Goal: Book appointment/travel/reservation

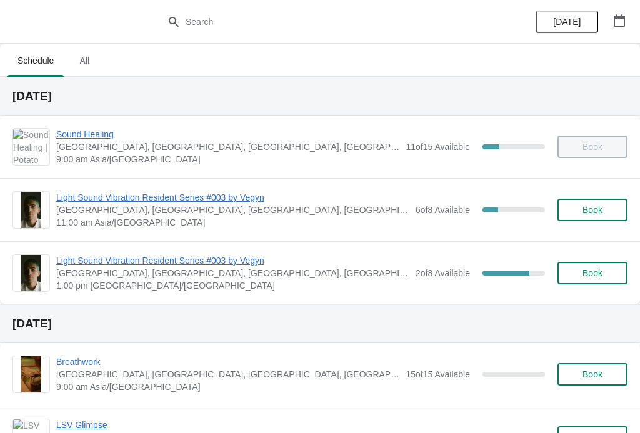
click at [595, 264] on button "Book" at bounding box center [592, 273] width 70 height 22
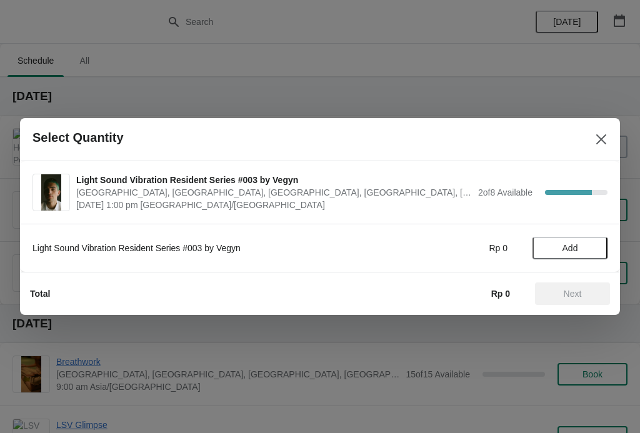
click at [575, 249] on span "Add" at bounding box center [570, 248] width 16 height 10
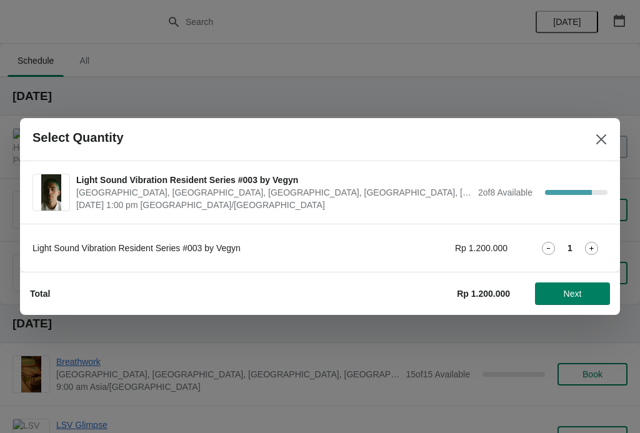
click at [582, 289] on span "Next" at bounding box center [572, 294] width 18 height 10
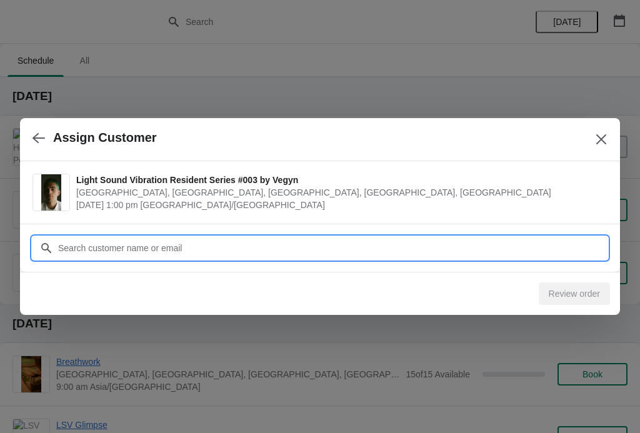
click at [550, 240] on input "Customer" at bounding box center [332, 248] width 550 height 22
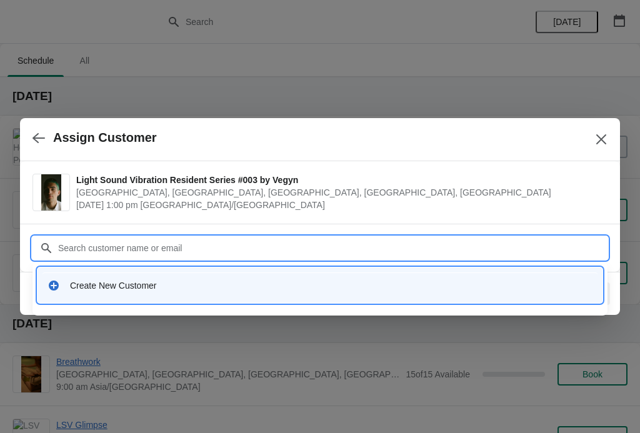
click at [376, 269] on div "Create New Customer" at bounding box center [319, 285] width 565 height 36
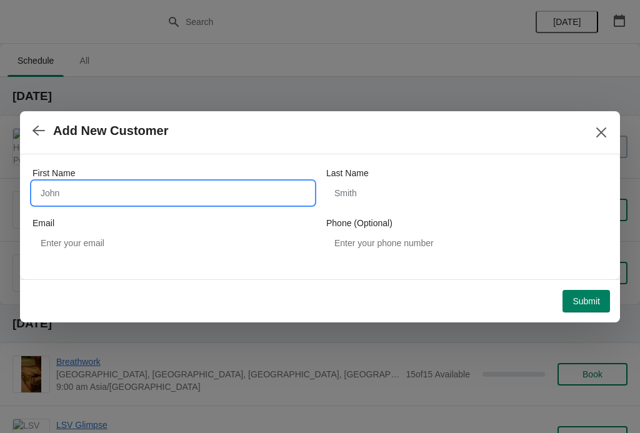
click at [202, 198] on input "First Name" at bounding box center [172, 193] width 281 height 22
type input "Simm"
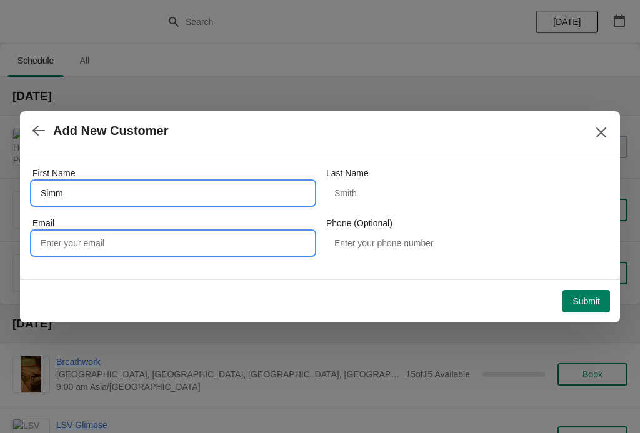
click at [210, 242] on input "Email" at bounding box center [172, 243] width 281 height 22
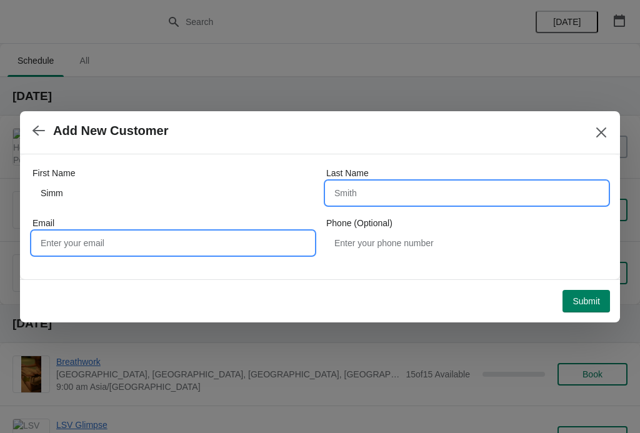
click at [406, 189] on input "Last Name" at bounding box center [466, 193] width 281 height 22
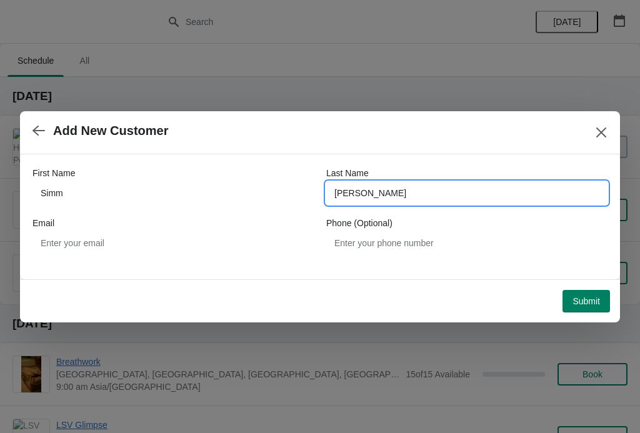
type input "Daniel"
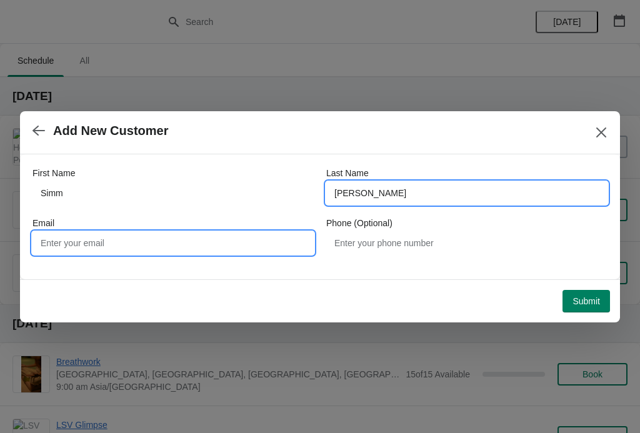
click at [216, 234] on input "Email" at bounding box center [172, 243] width 281 height 22
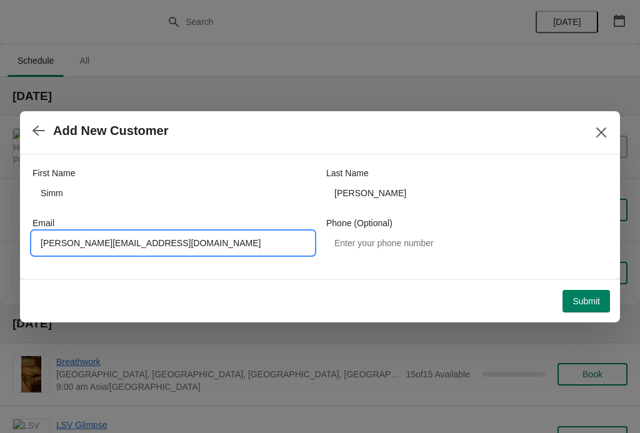
type input "Daniel_simm@hotmail.com"
click at [590, 307] on button "Submit" at bounding box center [585, 301] width 47 height 22
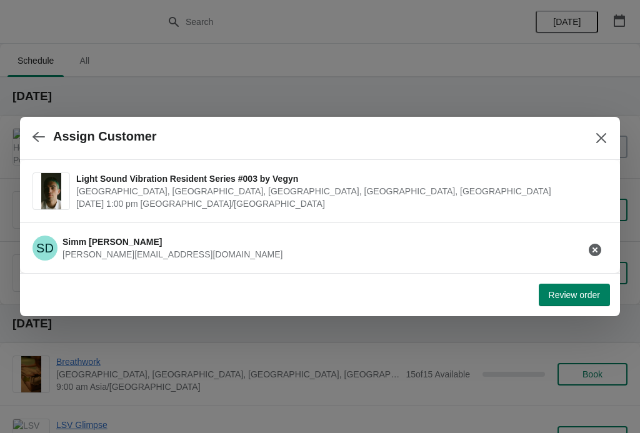
click at [582, 304] on button "Review order" at bounding box center [573, 295] width 71 height 22
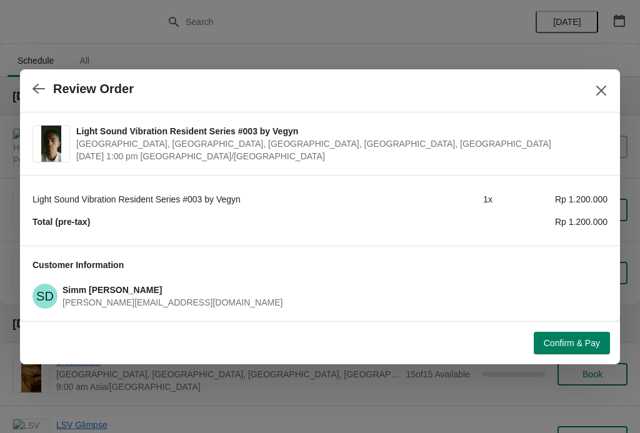
click at [588, 289] on h3 "Simm Daniel" at bounding box center [334, 290] width 545 height 12
click at [577, 342] on span "Confirm & Pay" at bounding box center [571, 343] width 56 height 10
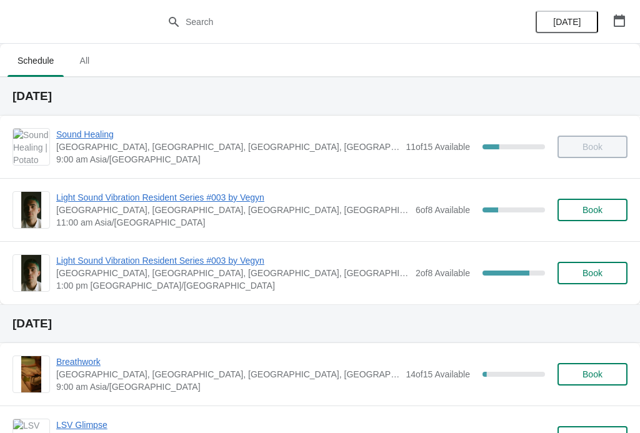
click at [182, 249] on div "Light Sound Vibration Resident Series #003 by Vegyn Potato Head Suites & Studio…" at bounding box center [320, 272] width 640 height 63
click at [206, 262] on span "Light Sound Vibration Resident Series #003 by Vegyn" at bounding box center [232, 260] width 353 height 12
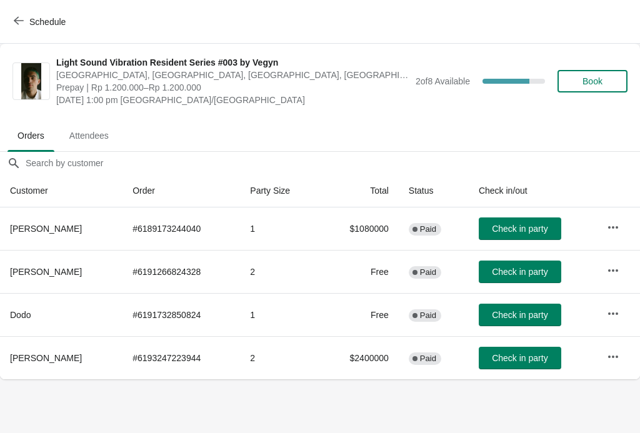
click at [24, 32] on button "Schedule" at bounding box center [40, 22] width 69 height 22
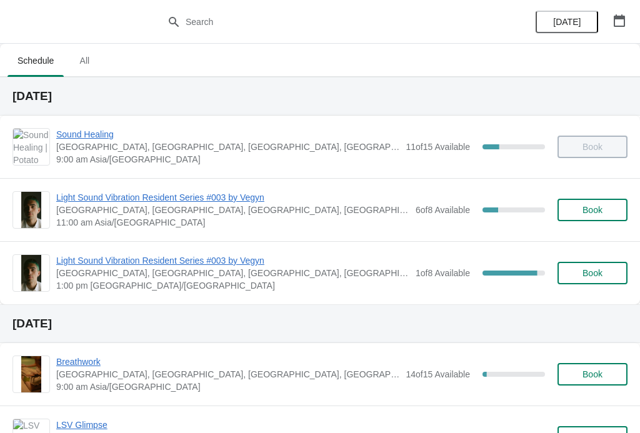
click at [195, 256] on span "Light Sound Vibration Resident Series #003 by Vegyn" at bounding box center [232, 260] width 353 height 12
